Goal: Transaction & Acquisition: Download file/media

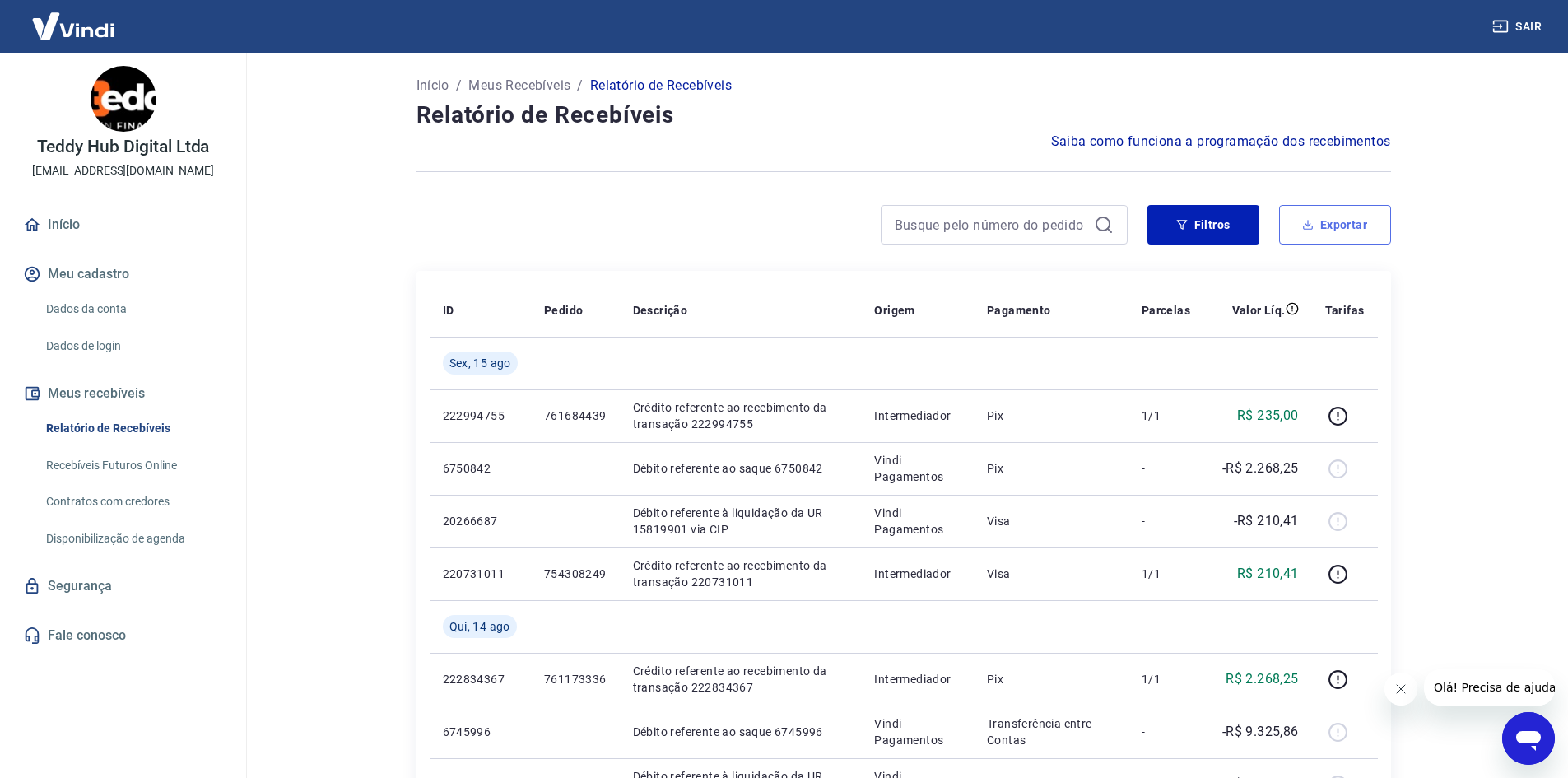
click at [1323, 230] on button "Exportar" at bounding box center [1335, 225] width 112 height 40
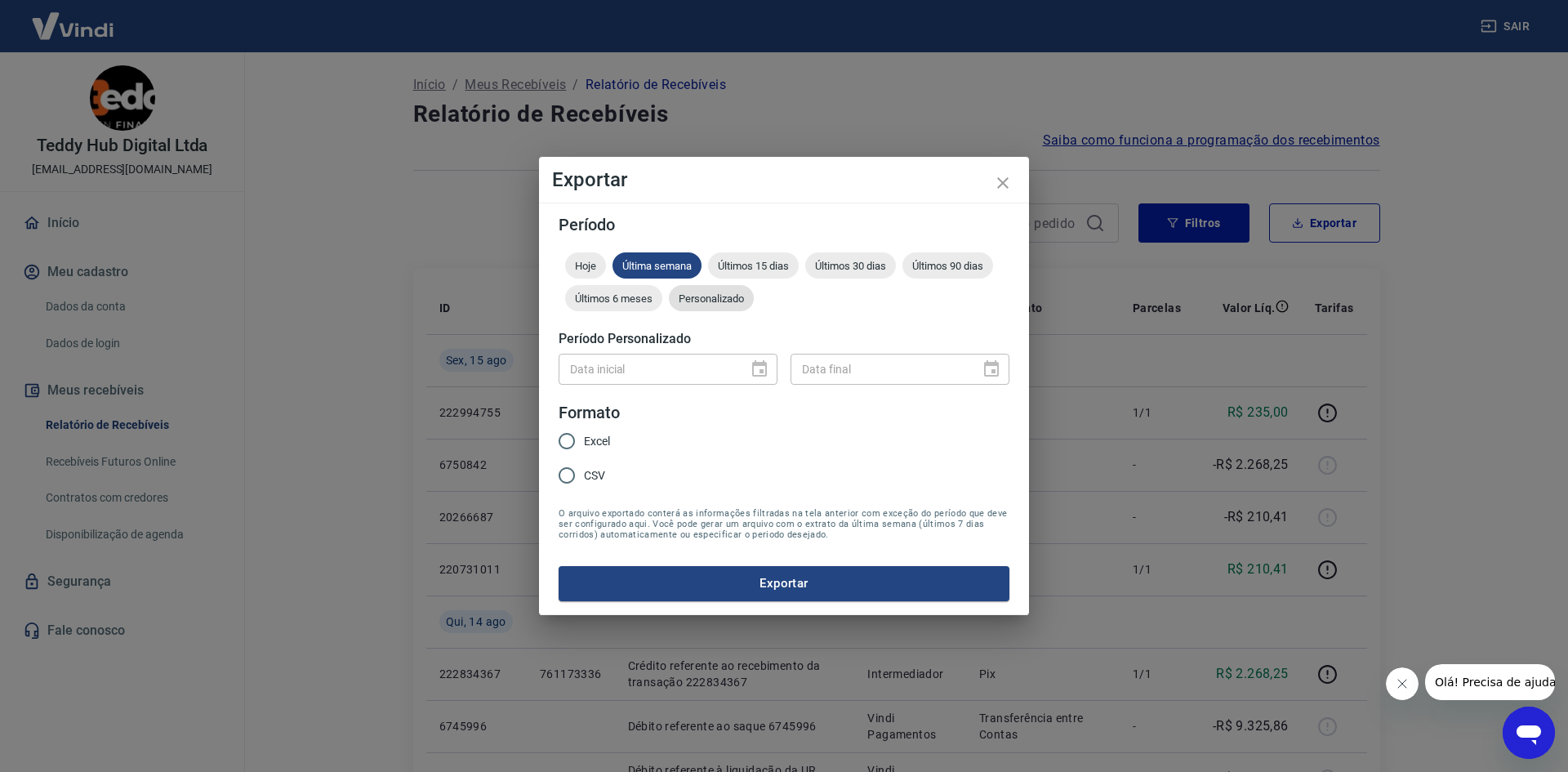
click at [723, 310] on div "Personalizado" at bounding box center [711, 299] width 85 height 26
click at [760, 371] on icon "Choose date" at bounding box center [759, 369] width 15 height 16
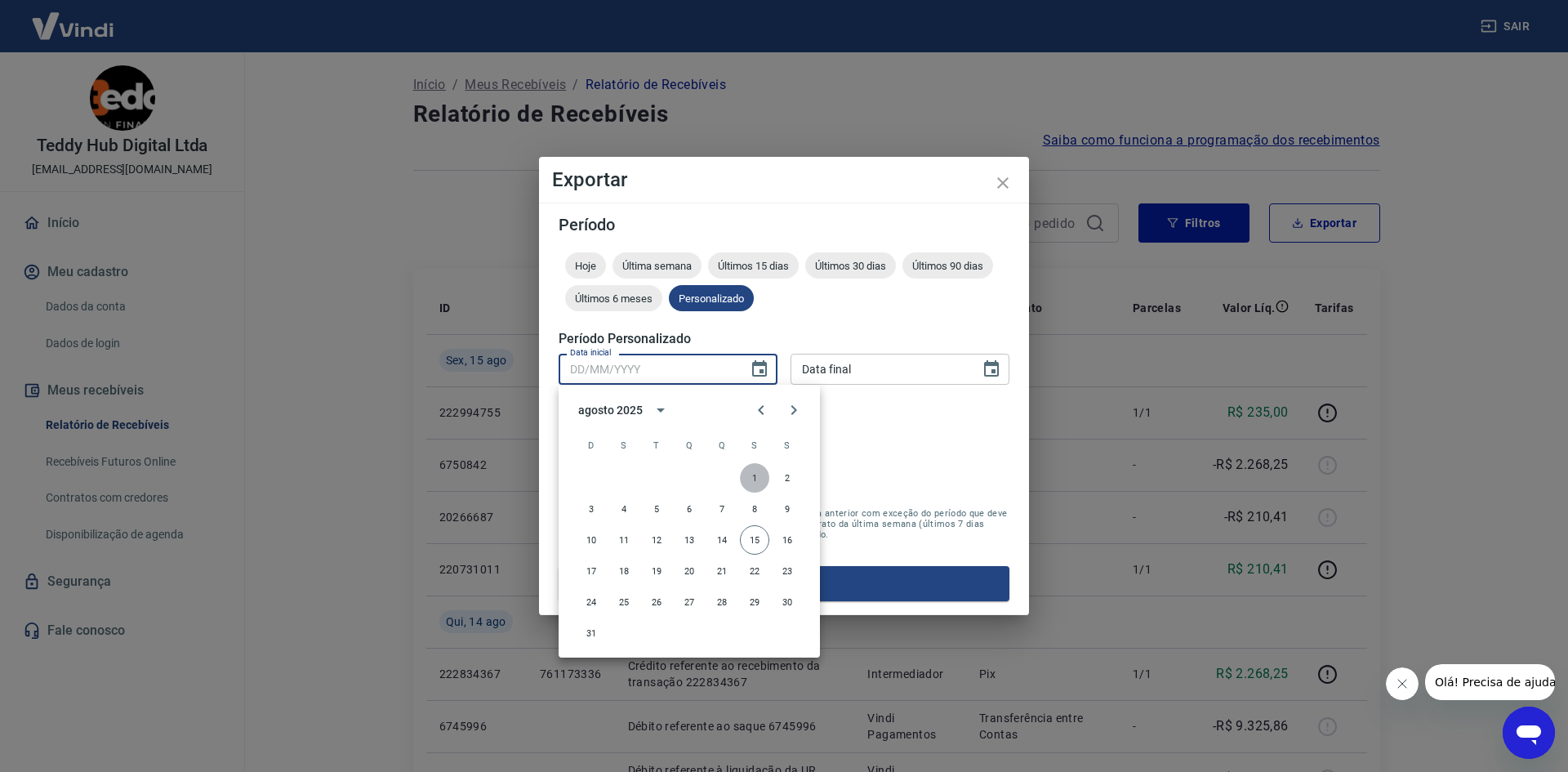
click at [744, 486] on button "1" at bounding box center [755, 478] width 30 height 30
type input "[DATE]"
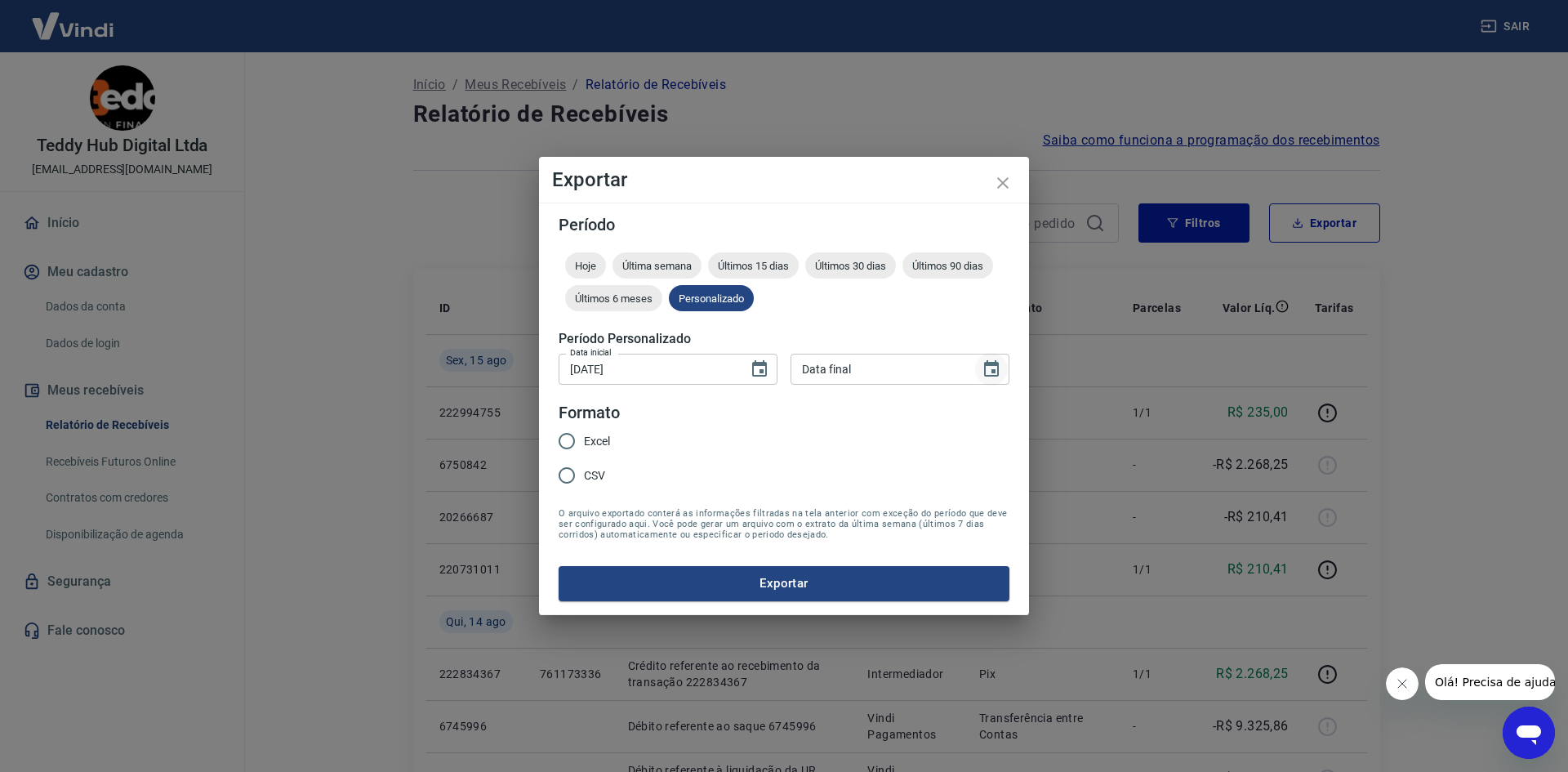
click at [997, 369] on icon "Choose date" at bounding box center [992, 370] width 20 height 20
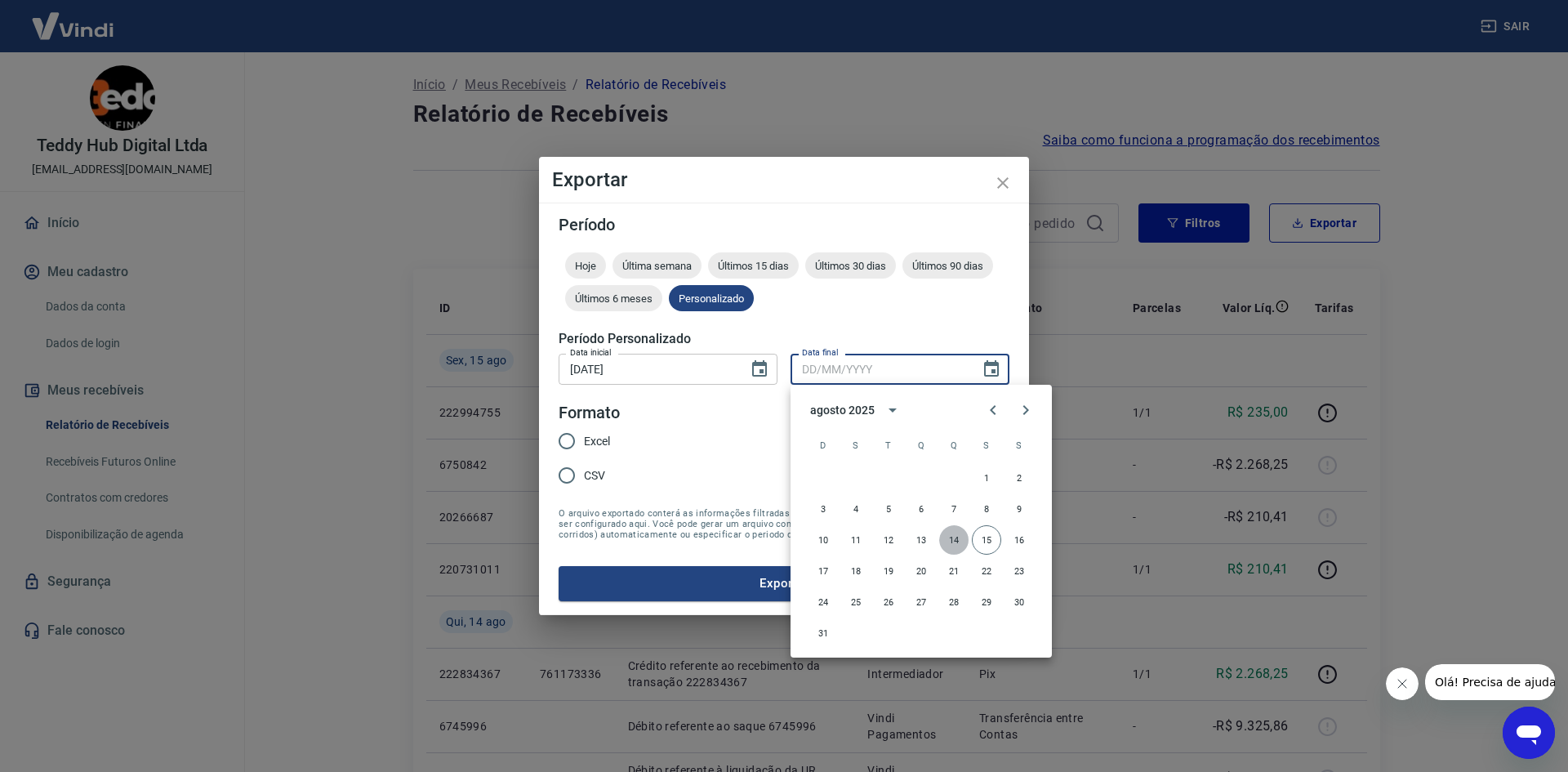
click at [963, 545] on button "14" at bounding box center [954, 540] width 30 height 30
type input "[DATE]"
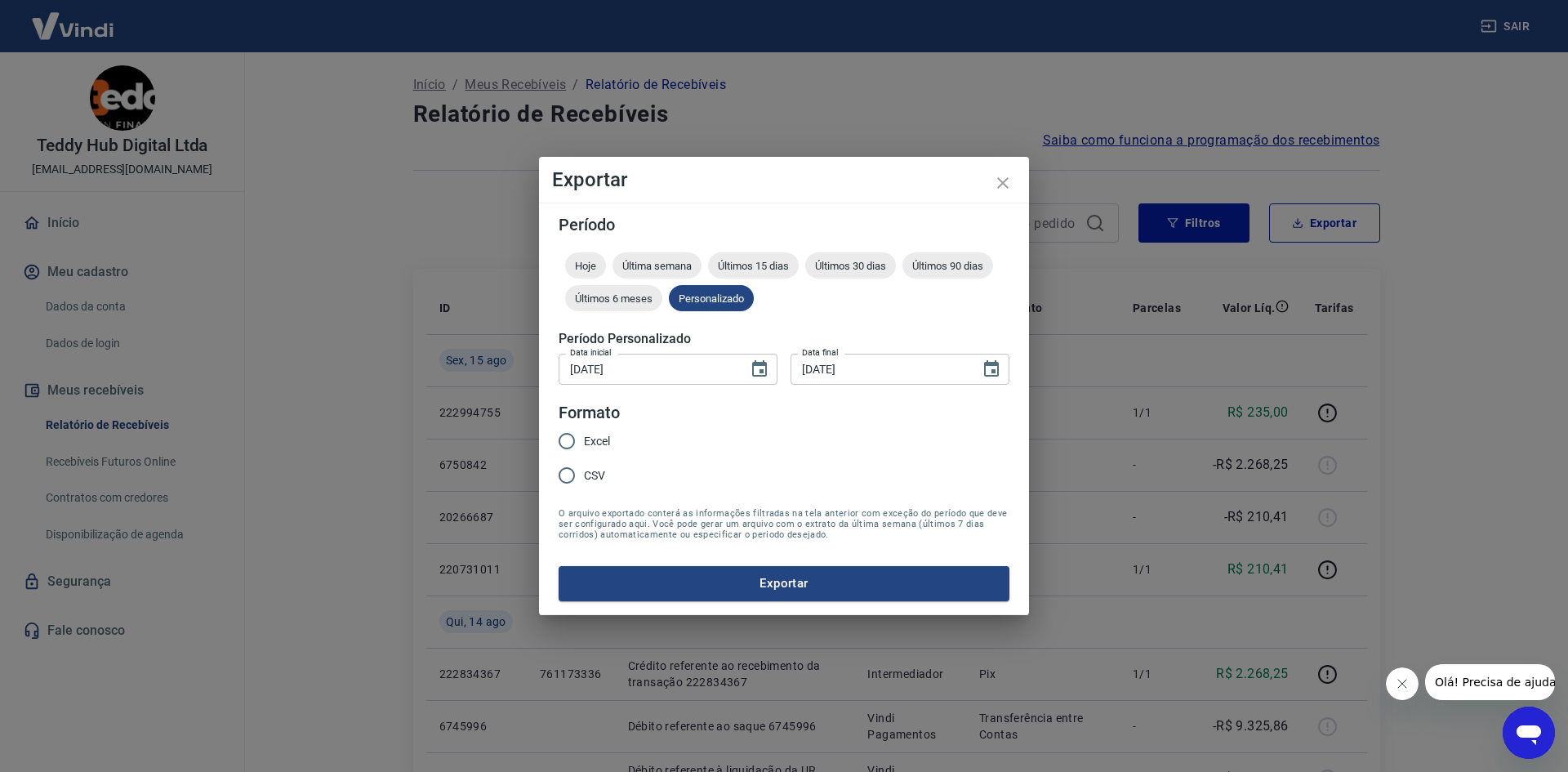
click at [586, 448] on span "Excel" at bounding box center [597, 441] width 26 height 17
click at [584, 448] on input "Excel" at bounding box center [567, 441] width 35 height 35
radio input "true"
click at [699, 577] on button "Exportar" at bounding box center [784, 584] width 451 height 35
